Goal: Task Accomplishment & Management: Use online tool/utility

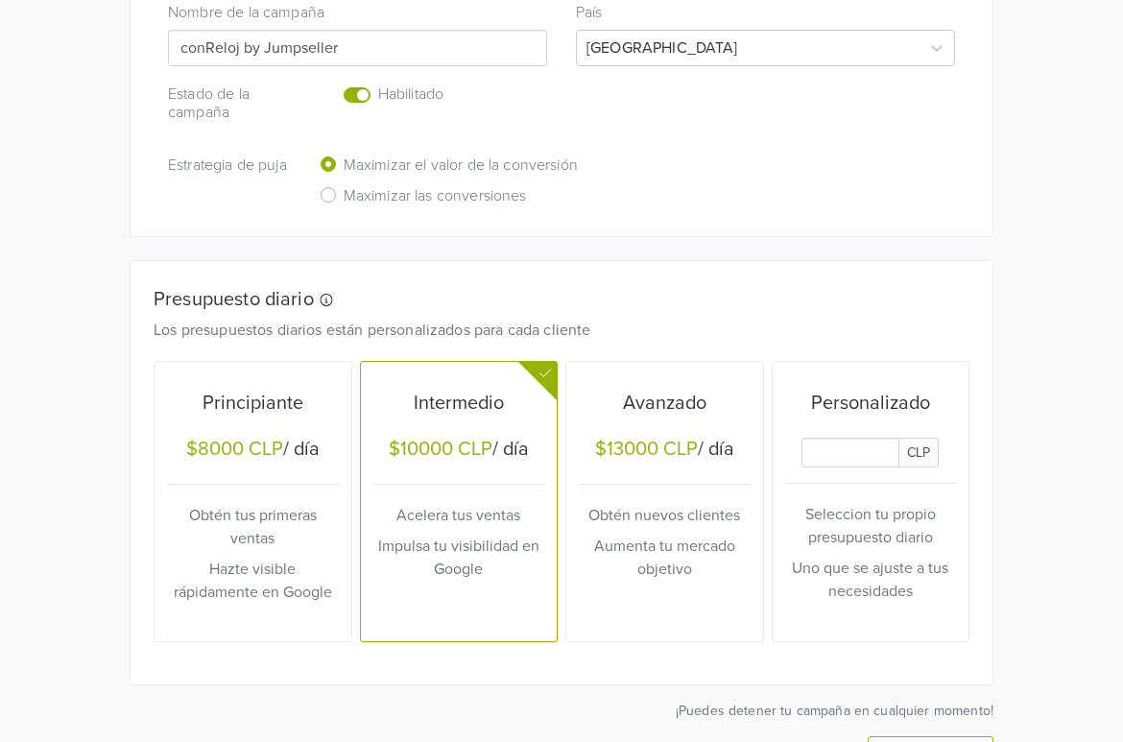
scroll to position [640, 0]
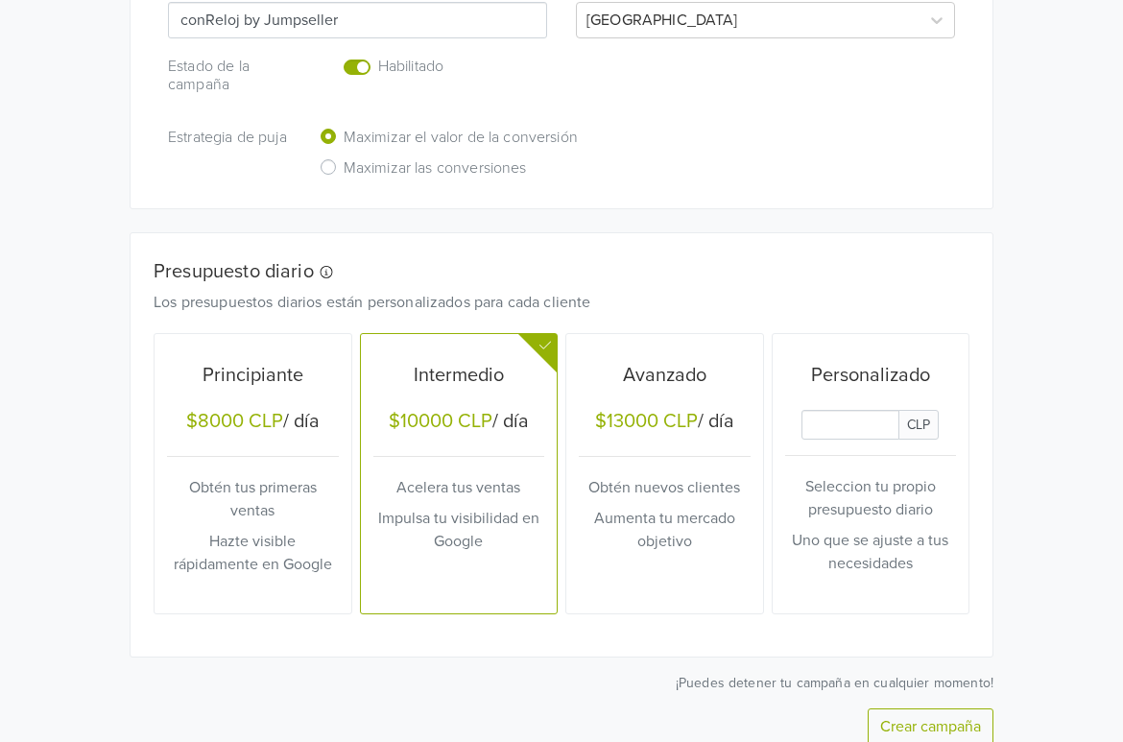
click at [873, 434] on input "Daily Custom Budget" at bounding box center [851, 425] width 98 height 30
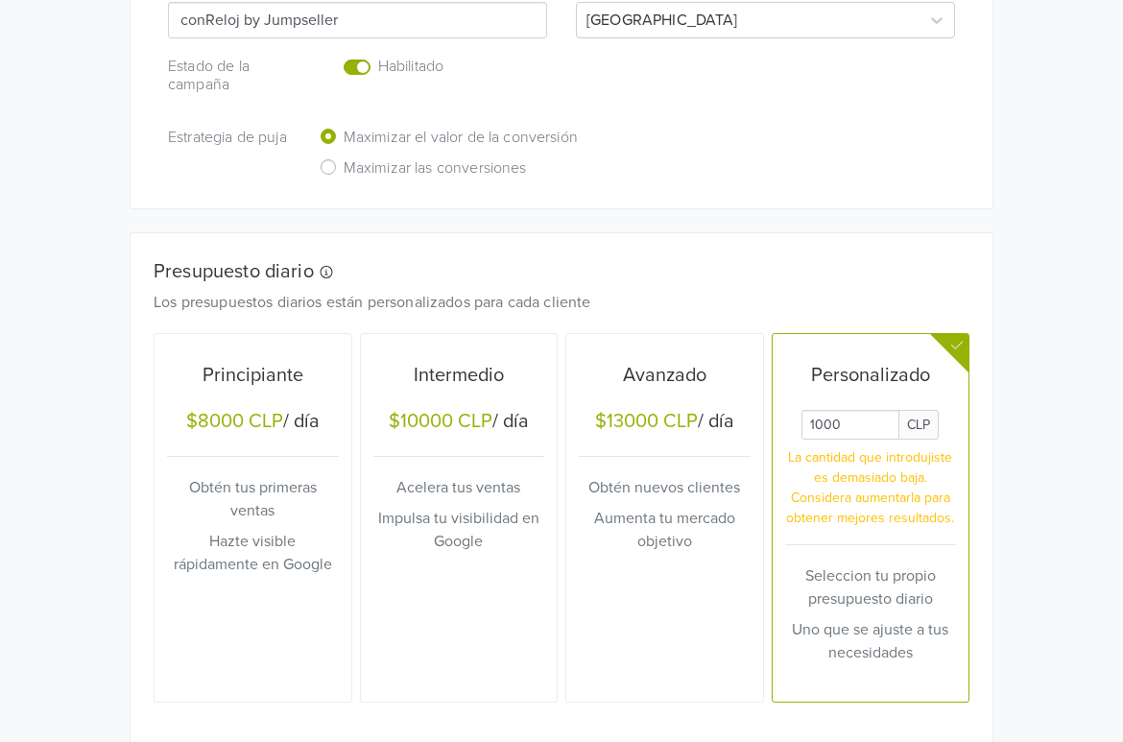
type input "1000"
click at [1040, 413] on div "Google Commerce Crea múltiples campañas de rendimiento máximo accediendo a la s…" at bounding box center [561, 138] width 1123 height 1557
click at [344, 167] on label "Maximizar las conversiones" at bounding box center [435, 171] width 183 height 30
click at [0, 0] on input "Maximizar las conversiones" at bounding box center [0, 0] width 0 height 0
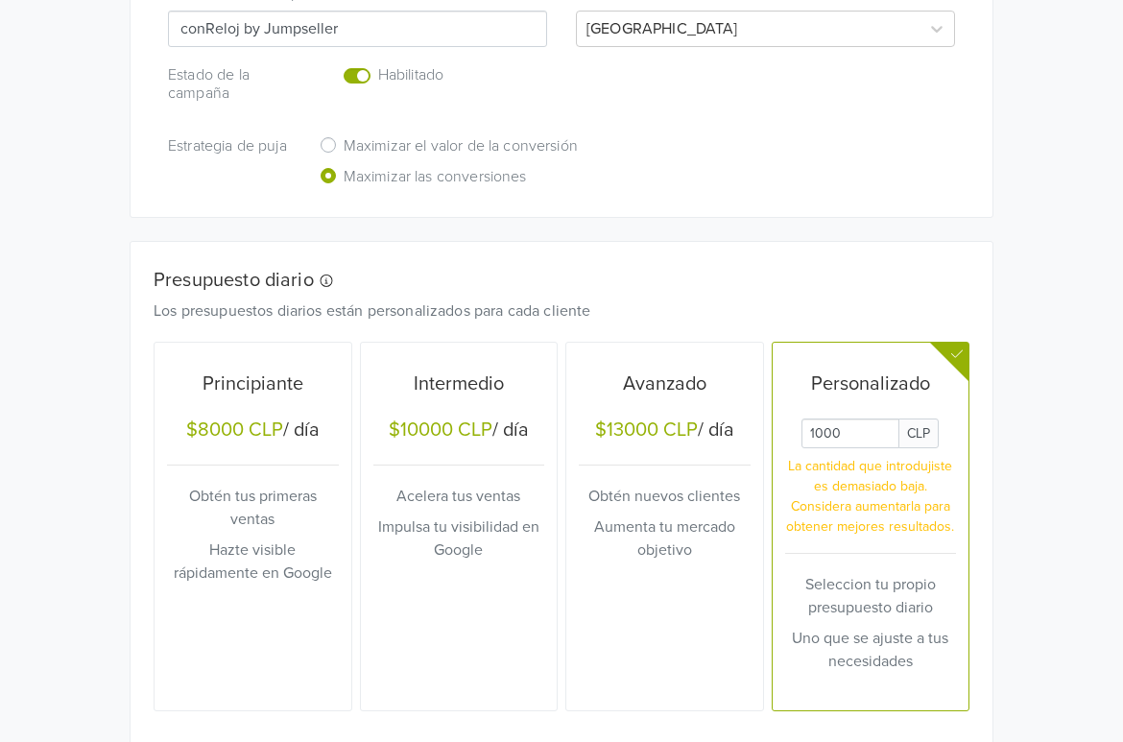
scroll to position [431, 0]
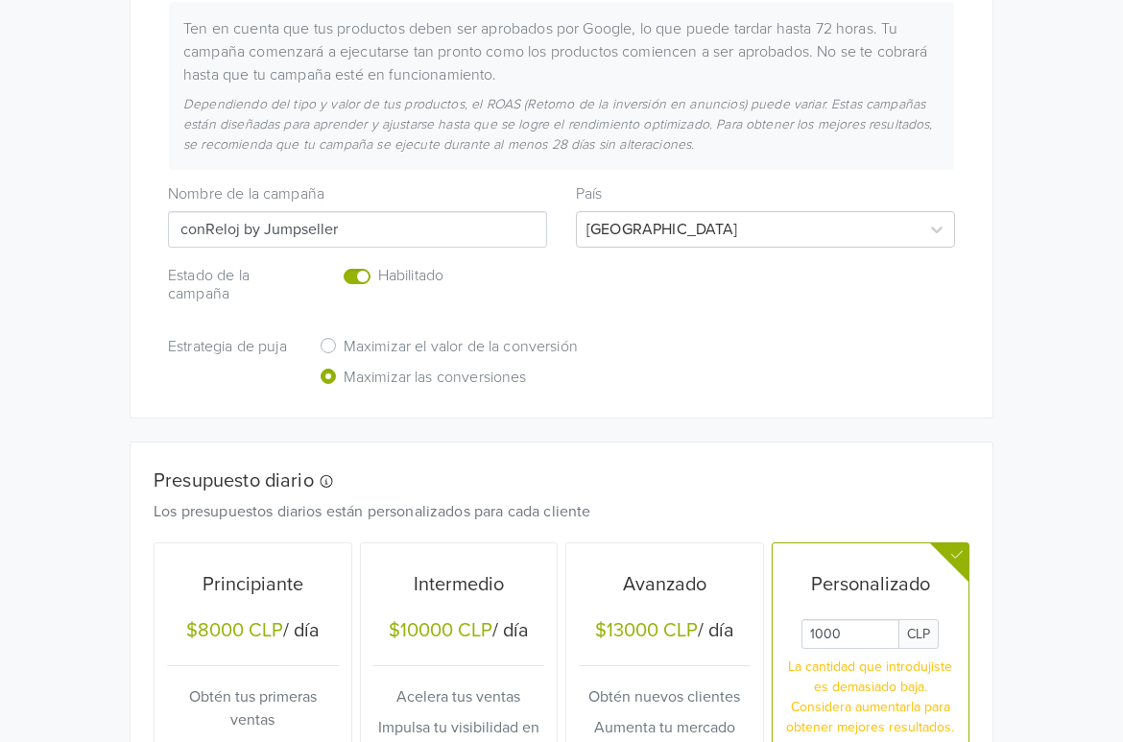
click at [378, 265] on label "Enabled or pause your campaign" at bounding box center [378, 265] width 0 height 0
click at [0, 0] on input "checkbox" at bounding box center [0, 0] width 0 height 0
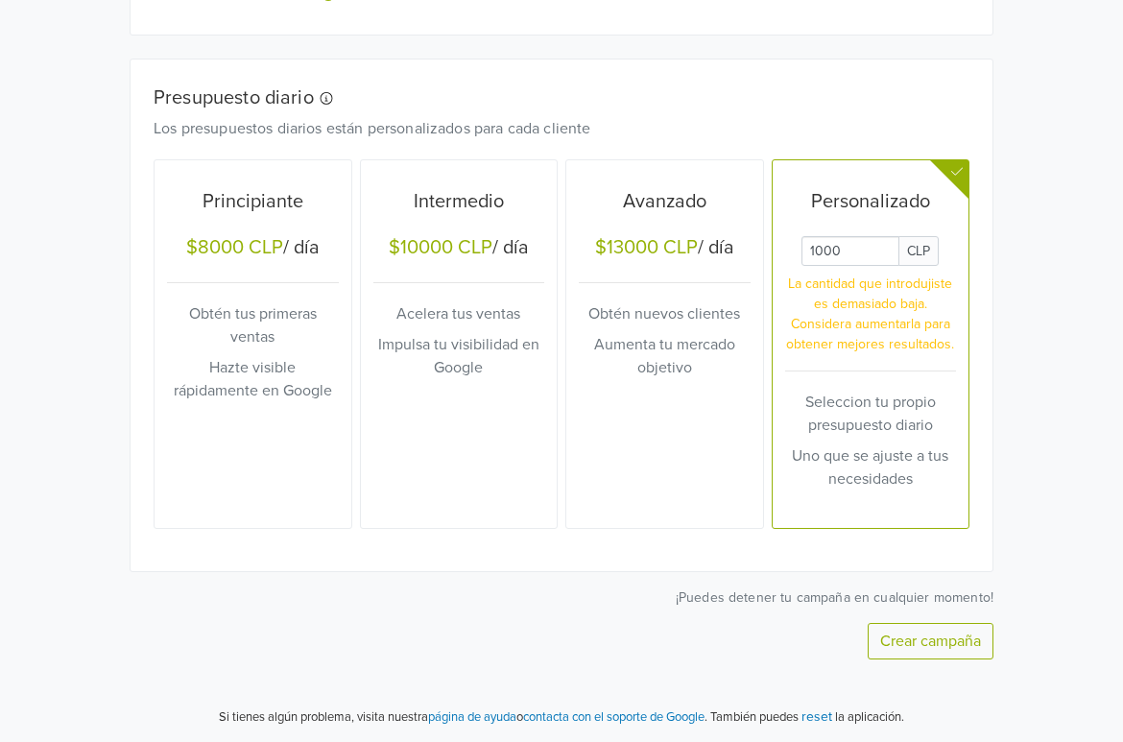
scroll to position [815, 0]
click at [939, 639] on button "Crear campaña" at bounding box center [931, 640] width 126 height 36
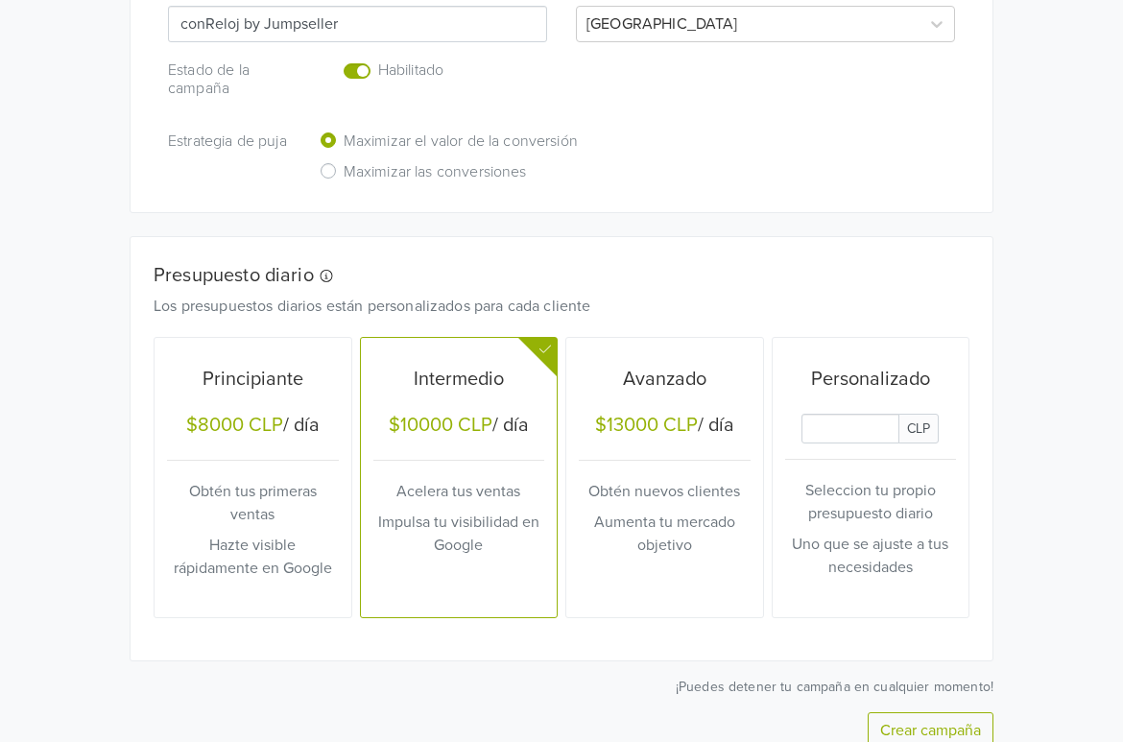
scroll to position [640, 0]
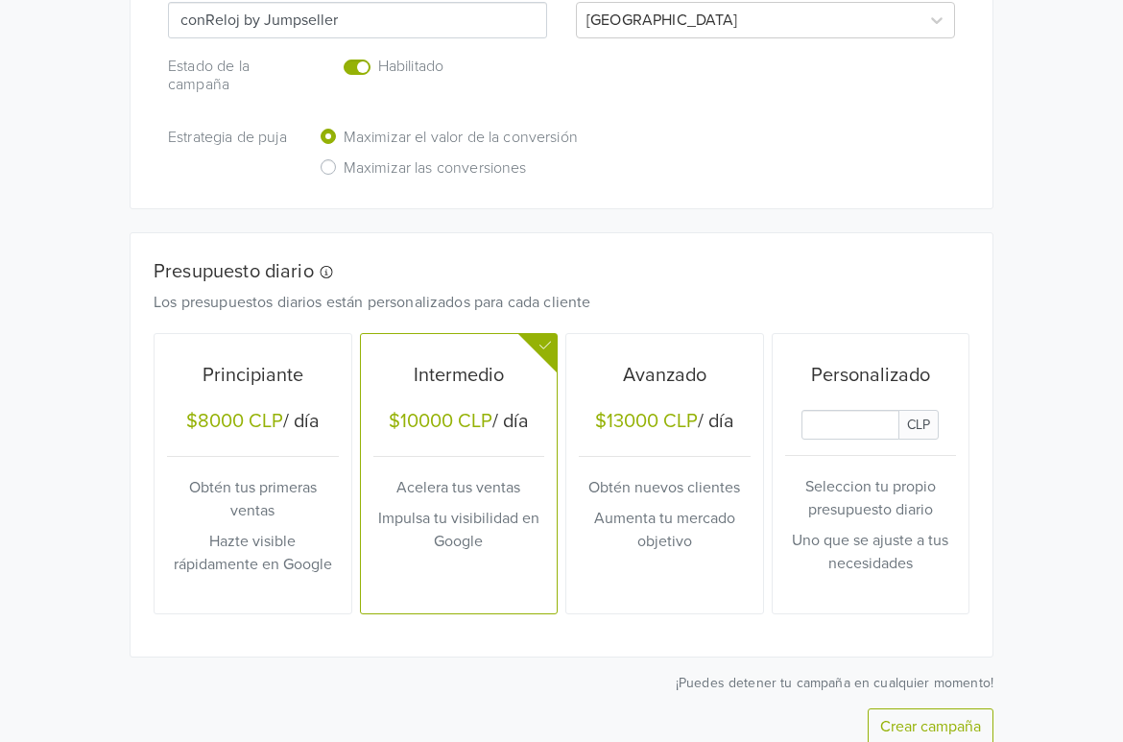
click at [873, 418] on input "Daily Custom Budget" at bounding box center [851, 425] width 98 height 30
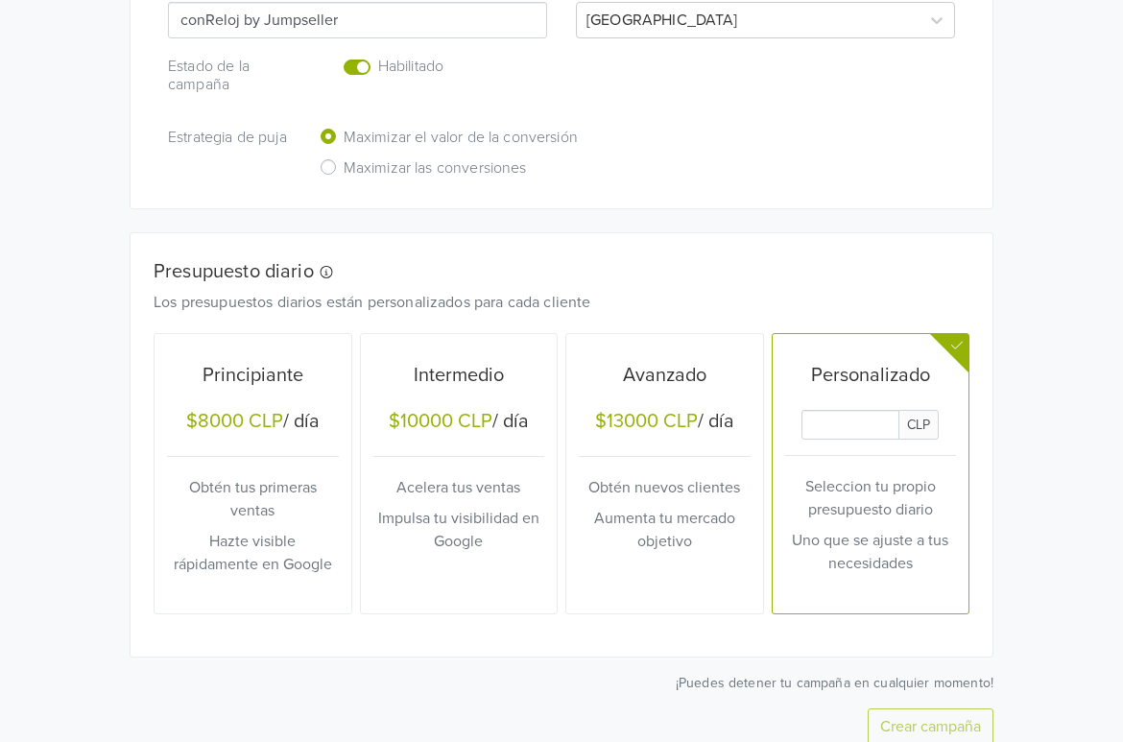
type input "1000"
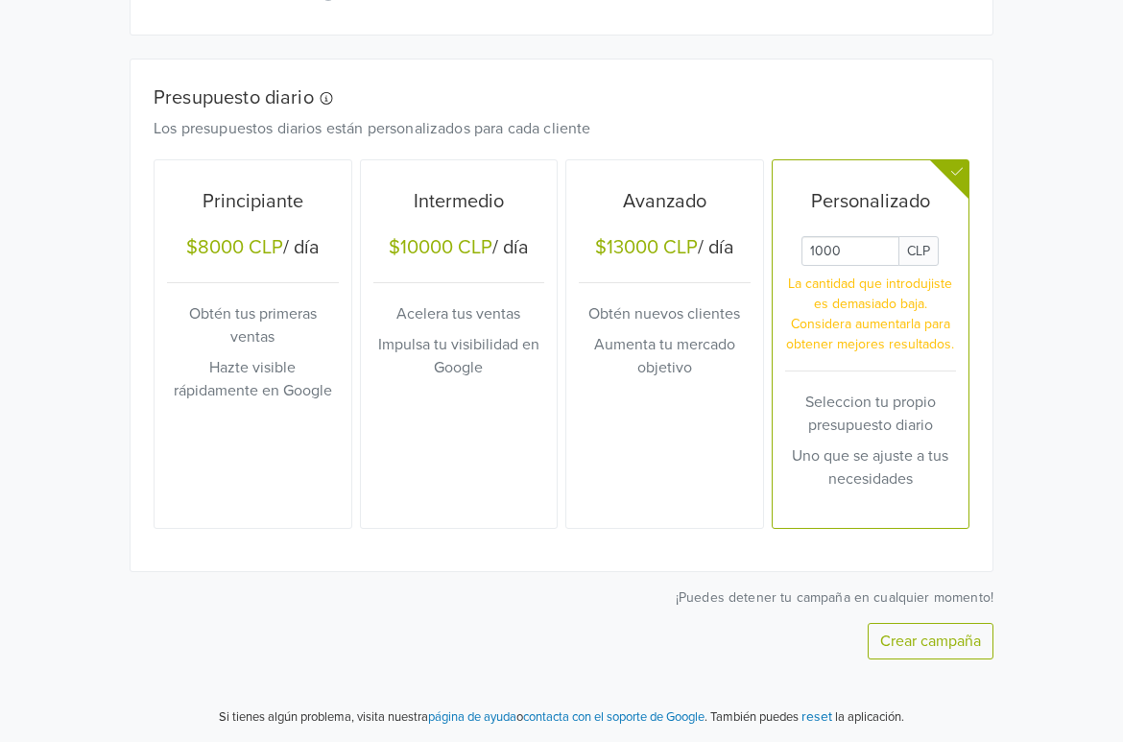
scroll to position [815, 0]
click at [973, 640] on button "Crear campaña" at bounding box center [931, 640] width 126 height 36
click at [973, 640] on div "Crear campaña" at bounding box center [562, 640] width 864 height 36
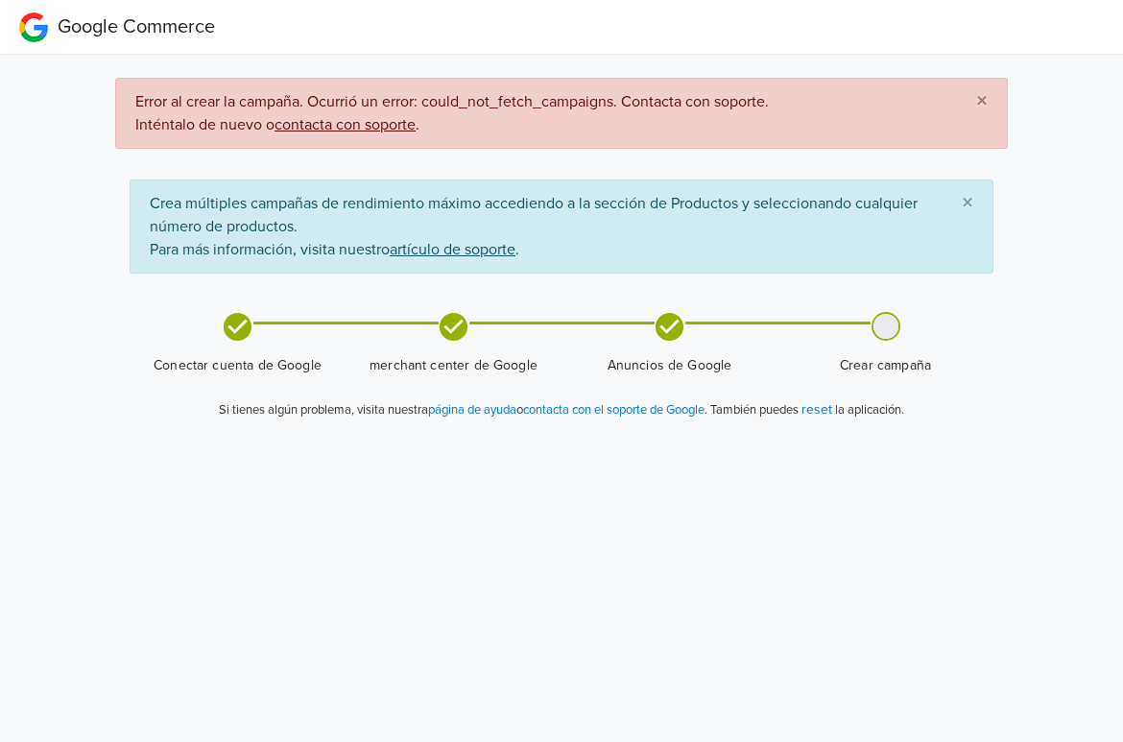
scroll to position [0, 0]
